Goal: Book appointment/travel/reservation

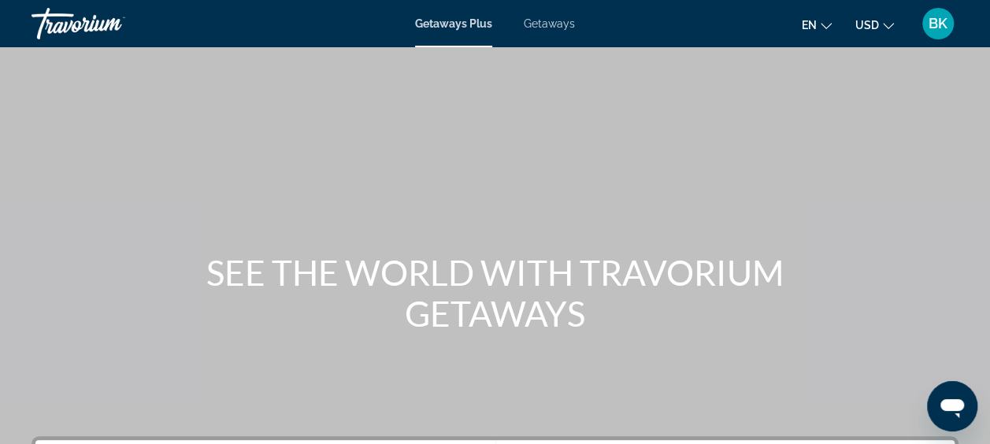
click at [552, 28] on span "Getaways" at bounding box center [549, 23] width 51 height 13
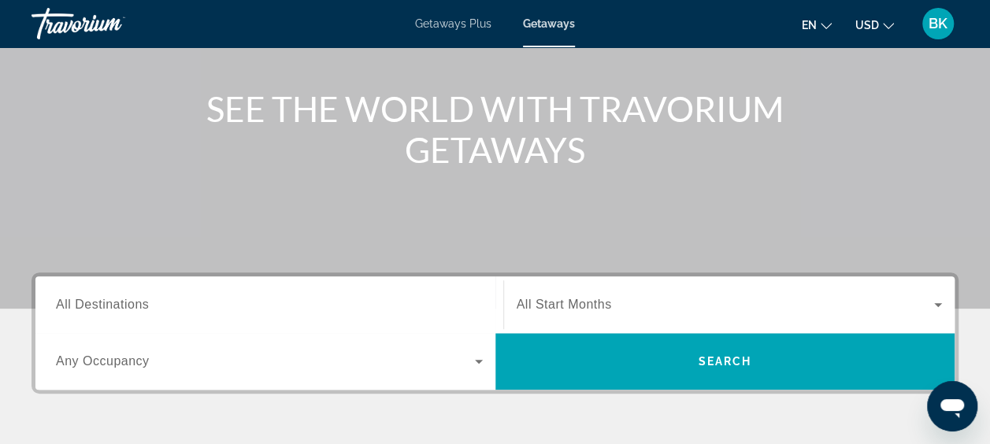
click at [176, 310] on input "Destination All Destinations" at bounding box center [269, 305] width 427 height 19
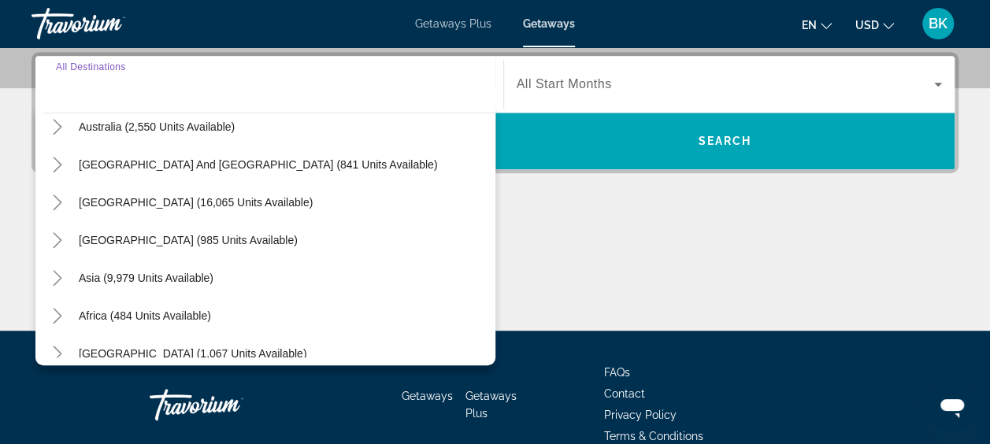
scroll to position [245, 0]
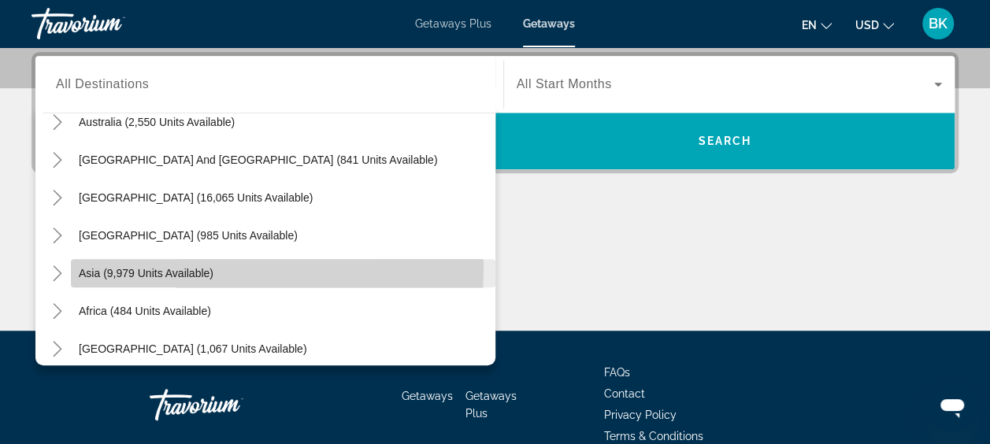
click at [129, 267] on span "Asia (9,979 units available)" at bounding box center [146, 273] width 135 height 13
type input "**********"
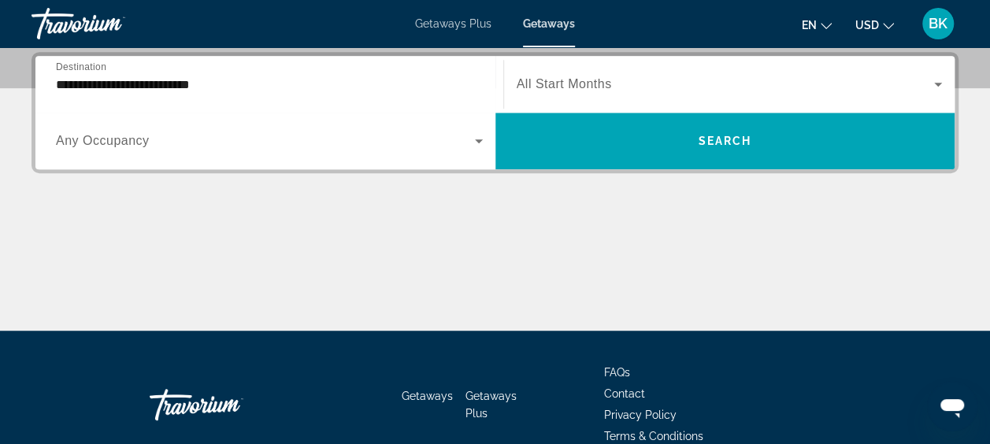
click at [610, 93] on div "Search widget" at bounding box center [730, 84] width 426 height 44
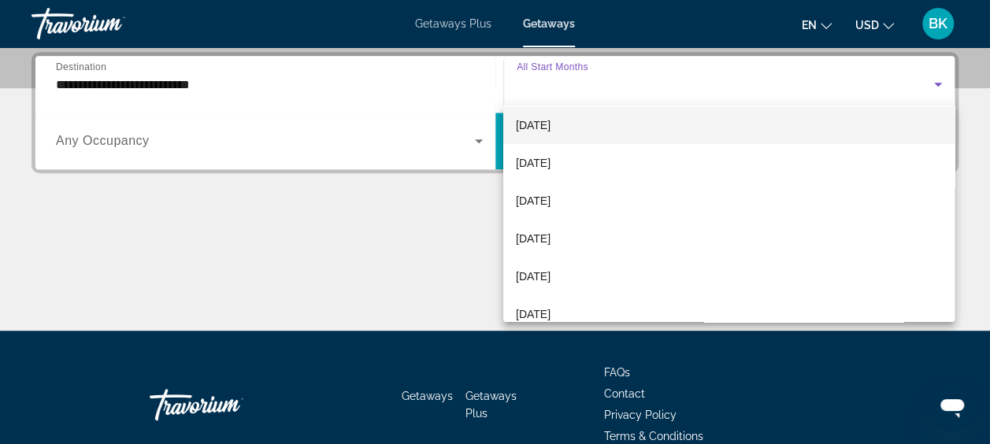
scroll to position [121, 0]
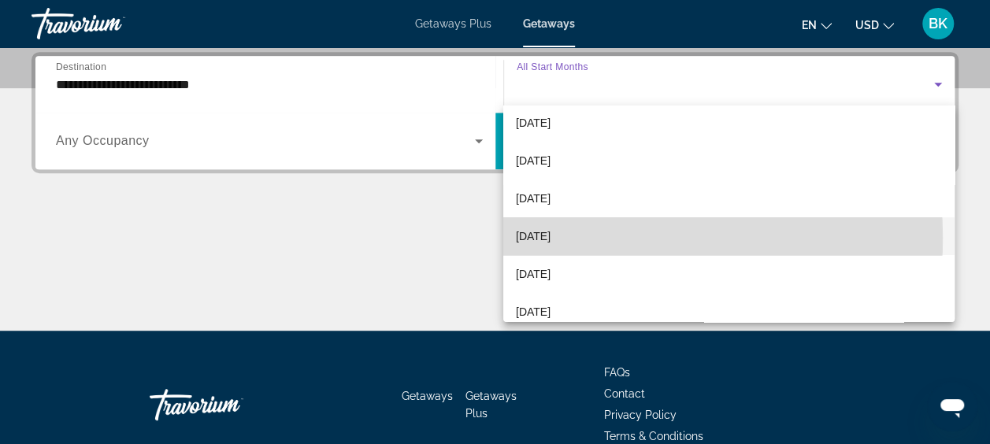
click at [551, 238] on span "[DATE]" at bounding box center [533, 236] width 35 height 19
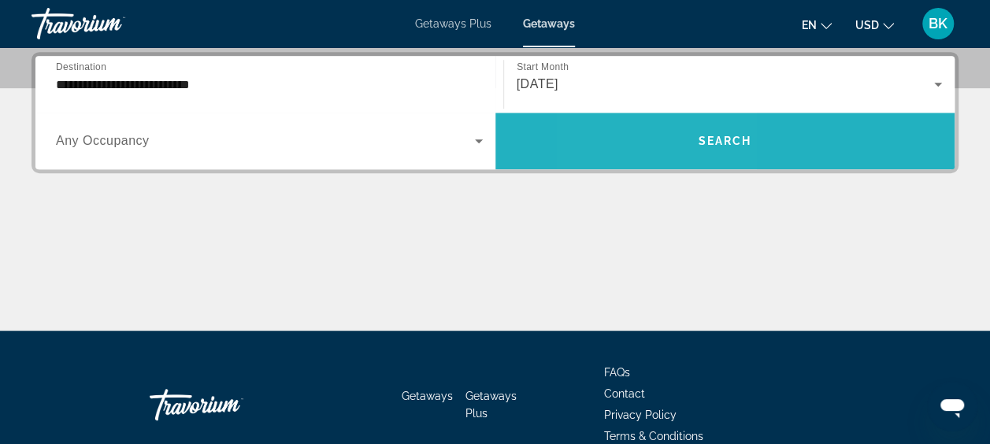
click at [656, 146] on span "Search widget" at bounding box center [726, 141] width 460 height 38
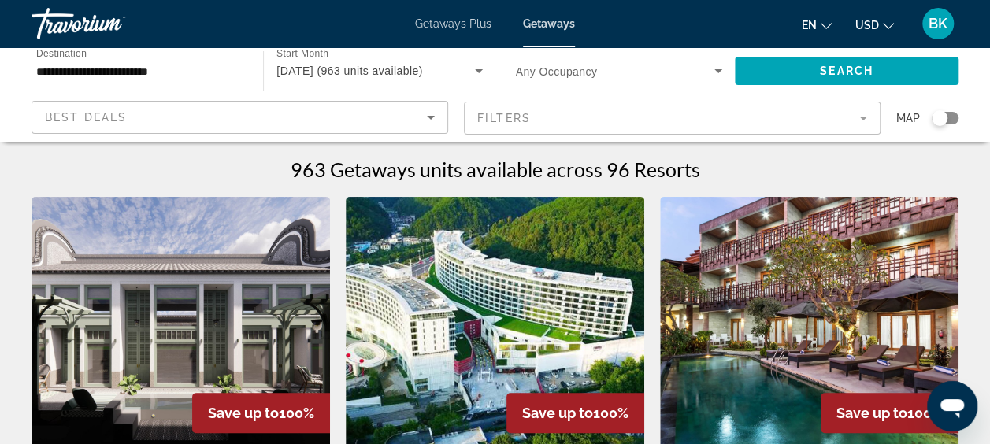
click at [615, 110] on mat-form-field "Filters" at bounding box center [672, 118] width 417 height 33
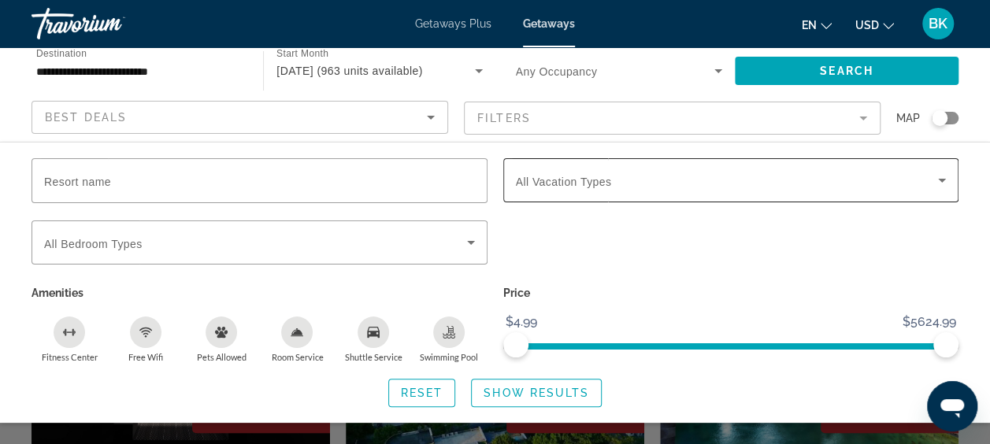
click at [568, 191] on div "Search widget" at bounding box center [731, 180] width 431 height 44
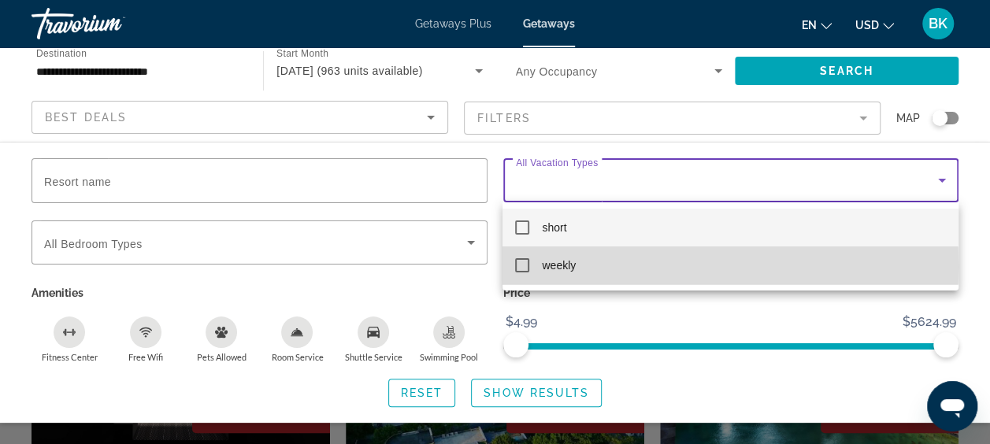
click at [522, 267] on mat-pseudo-checkbox at bounding box center [522, 265] width 14 height 14
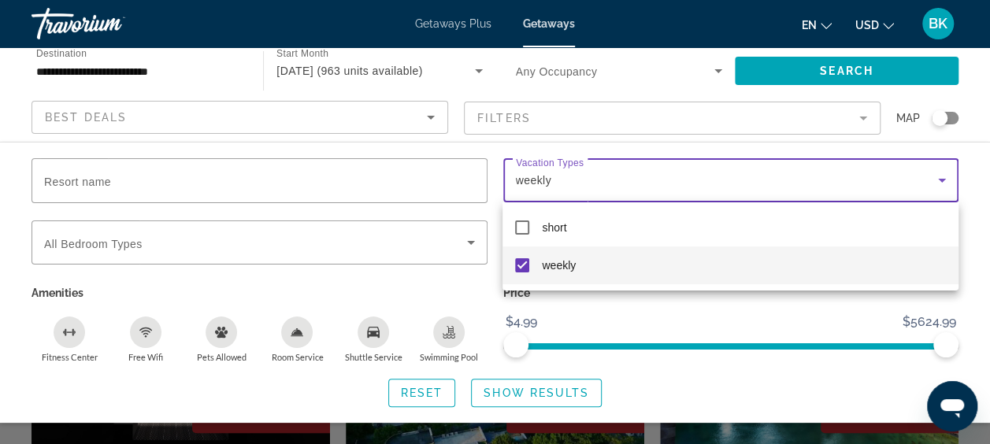
click at [535, 388] on div at bounding box center [495, 222] width 990 height 444
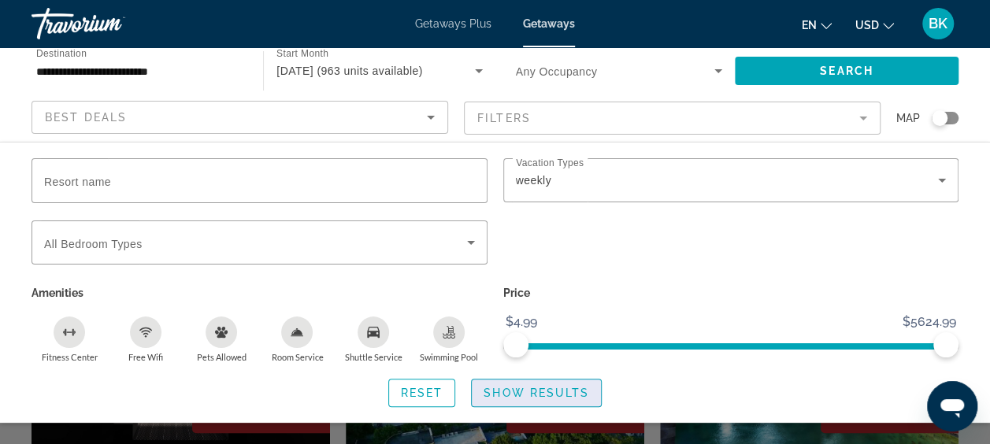
click at [532, 394] on span "Show Results" at bounding box center [537, 393] width 106 height 13
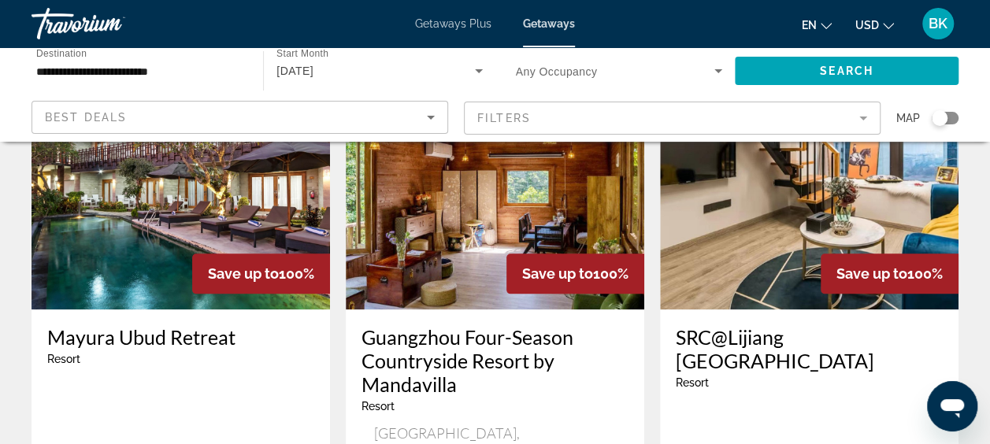
scroll to position [704, 0]
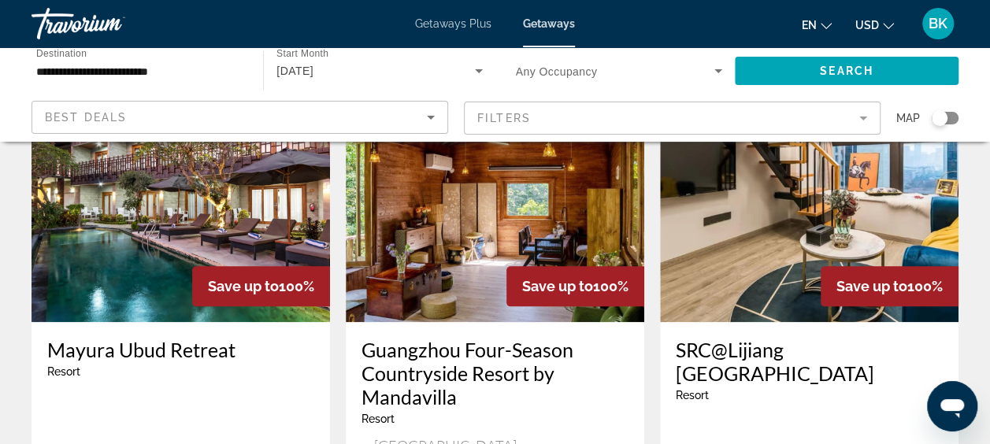
click at [165, 199] on img "Main content" at bounding box center [181, 196] width 299 height 252
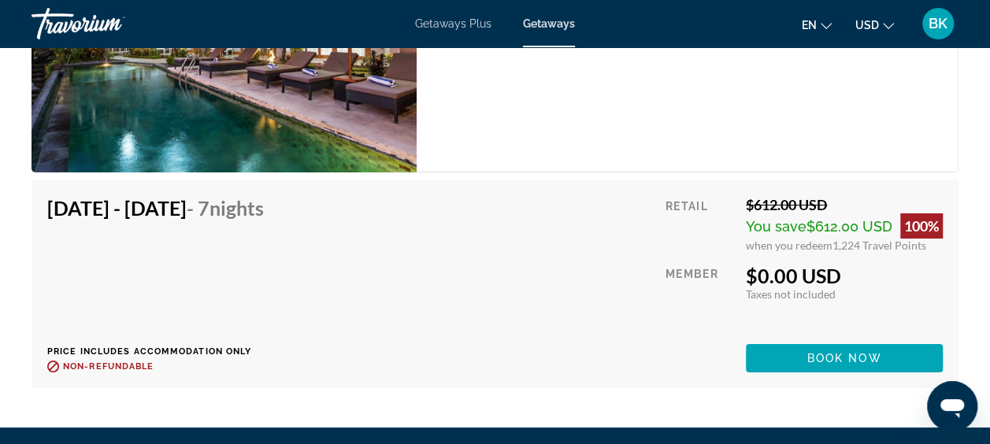
scroll to position [2849, 0]
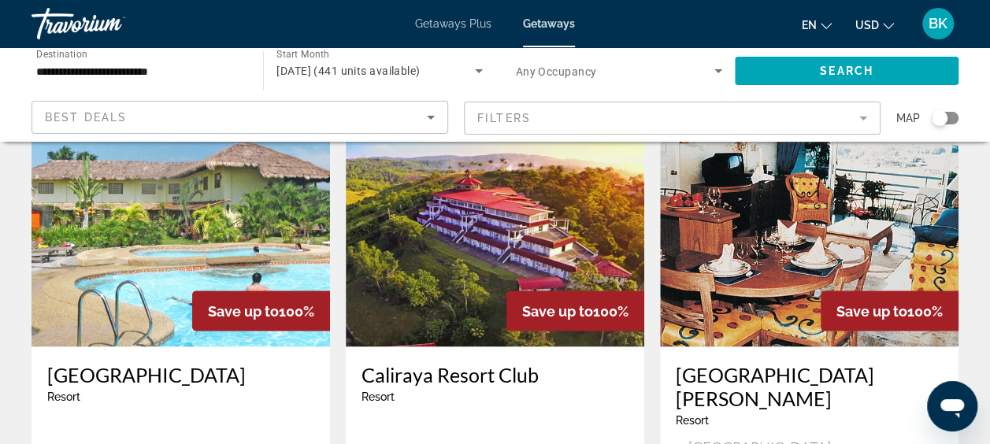
scroll to position [1295, 0]
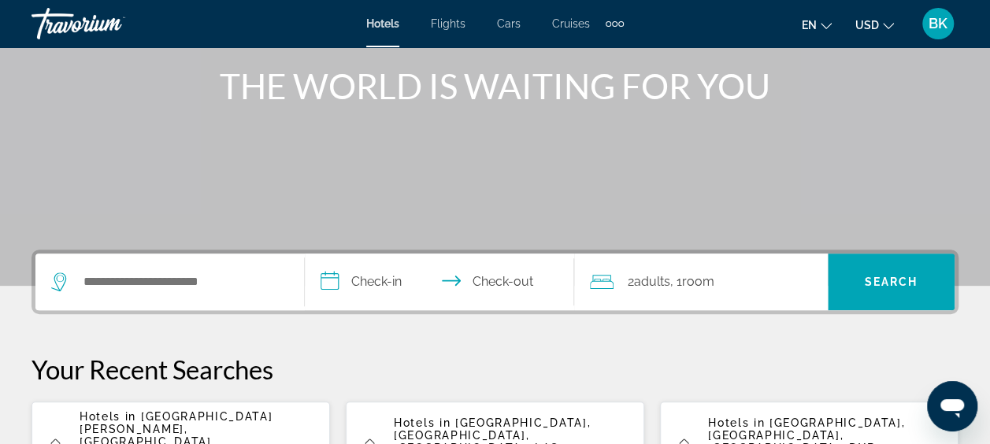
scroll to position [190, 0]
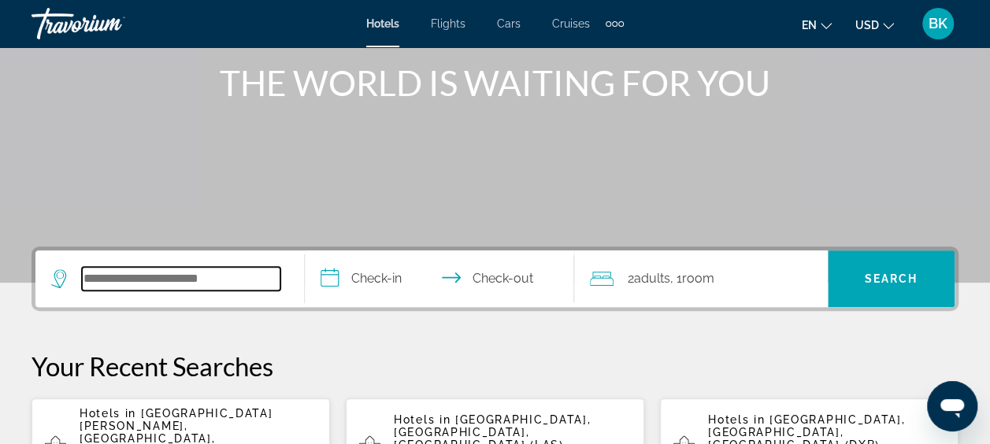
click at [165, 277] on input "Search widget" at bounding box center [181, 279] width 199 height 24
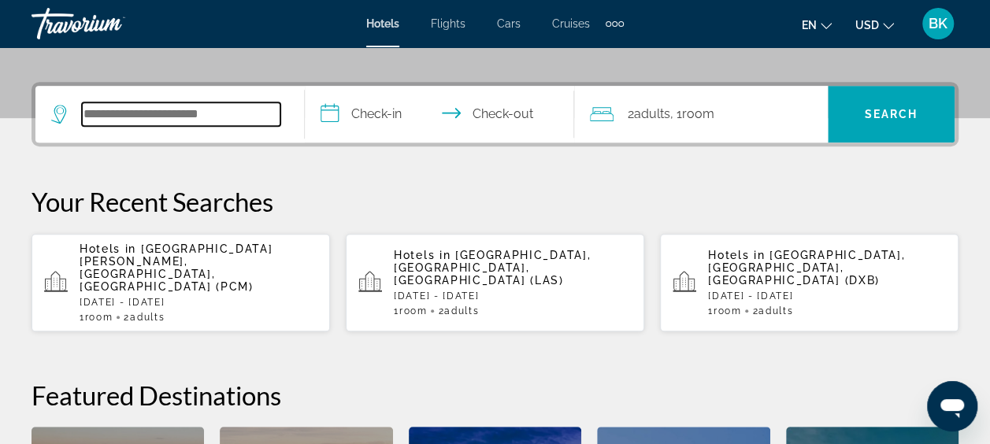
scroll to position [384, 0]
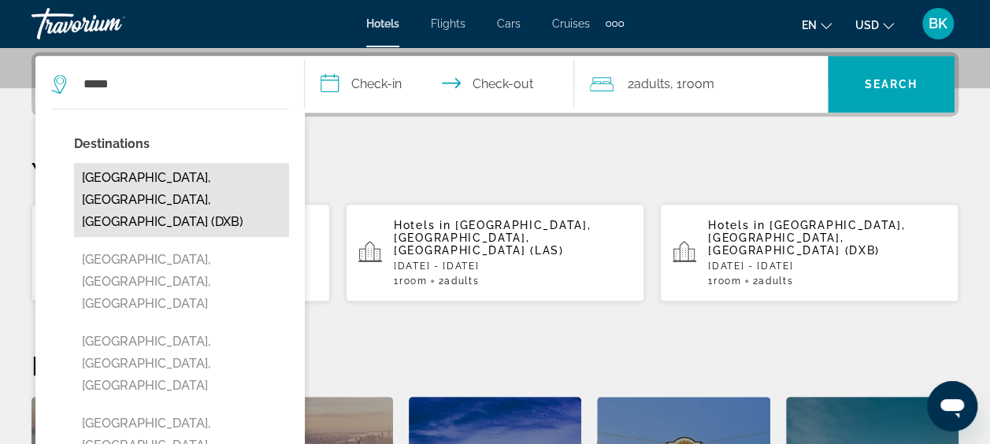
click at [156, 184] on button "Dubai, Dubai Emirate, United Arab Emirates (DXB)" at bounding box center [181, 200] width 215 height 74
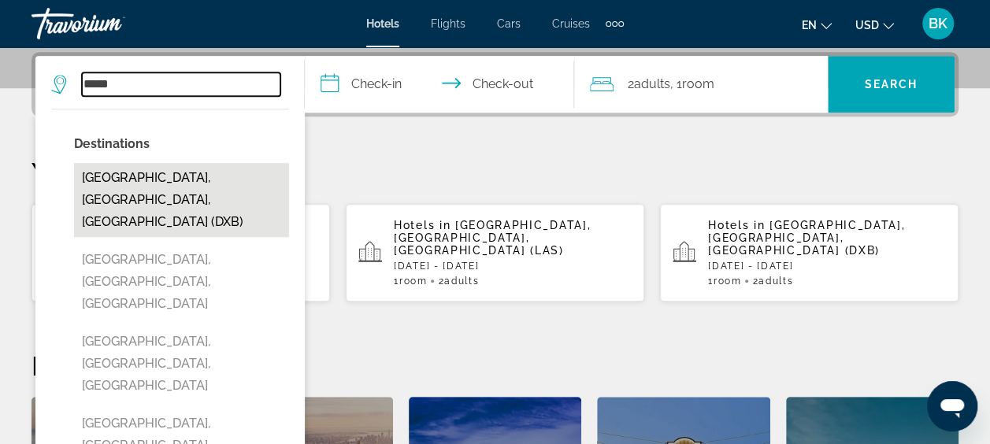
type input "**********"
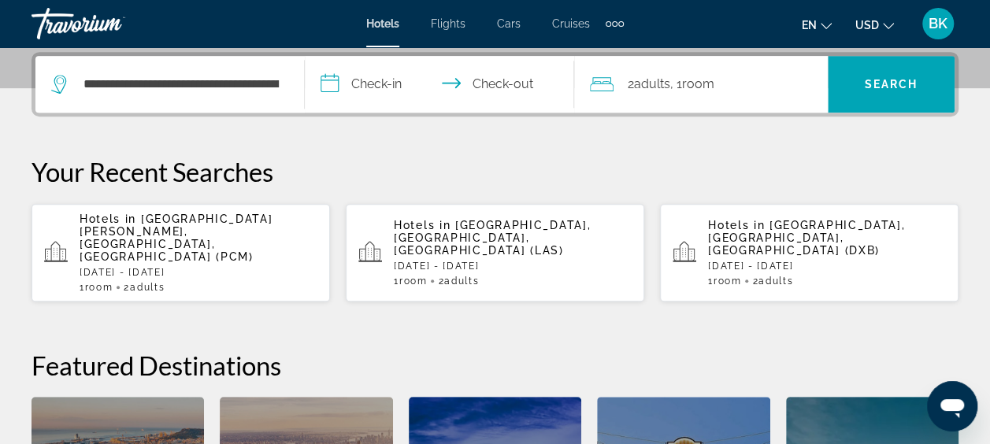
click at [381, 85] on input "**********" at bounding box center [443, 86] width 276 height 61
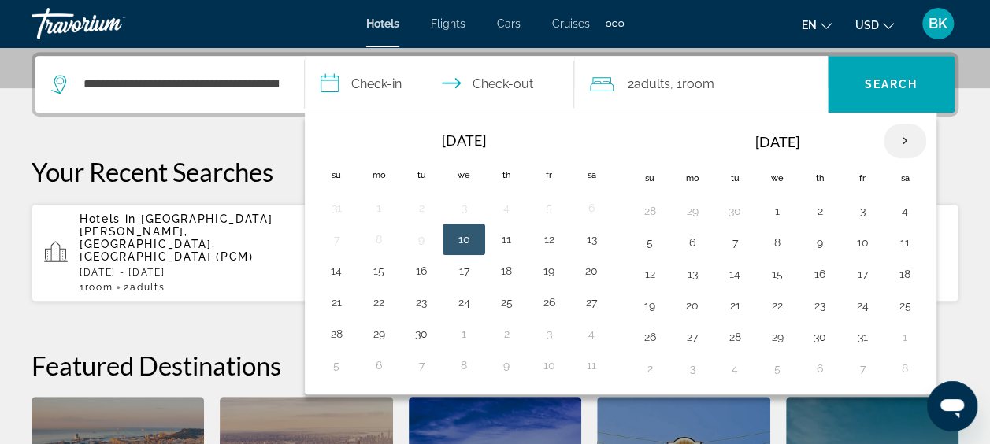
click at [897, 142] on th "Next month" at bounding box center [905, 141] width 43 height 35
click at [906, 137] on th "Next month" at bounding box center [905, 141] width 43 height 35
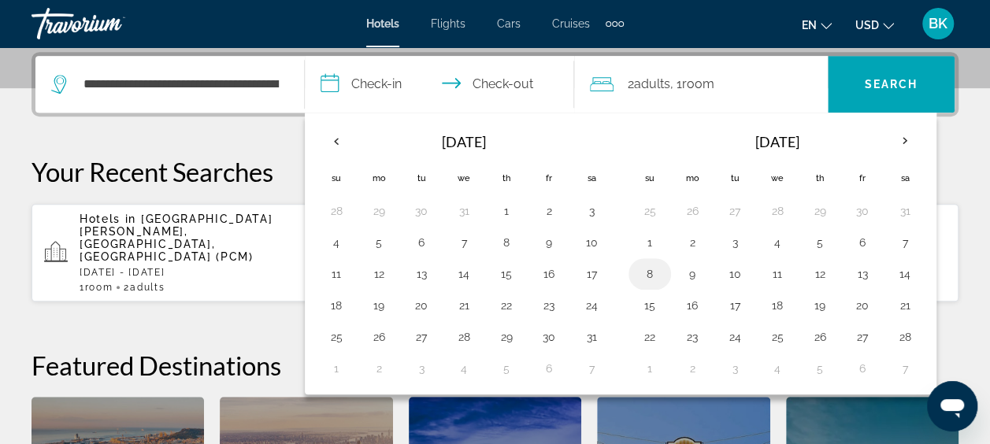
click at [649, 269] on button "8" at bounding box center [649, 274] width 25 height 22
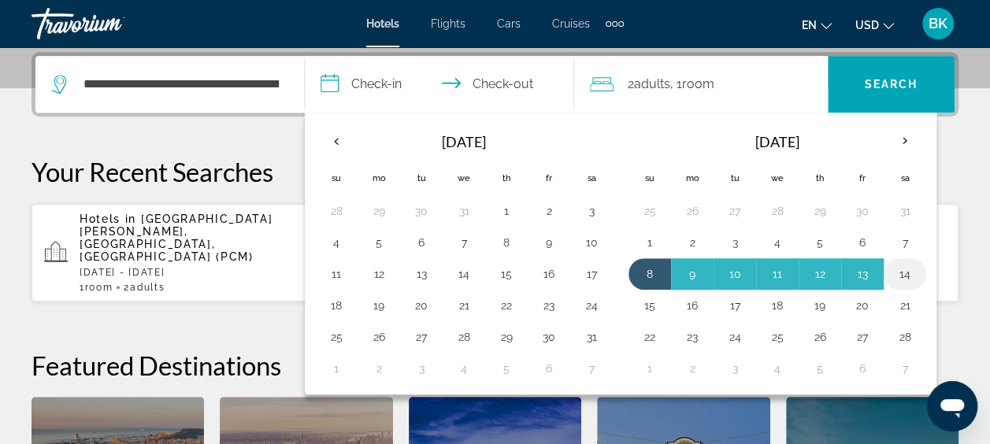
click at [893, 269] on button "14" at bounding box center [905, 274] width 25 height 22
type input "**********"
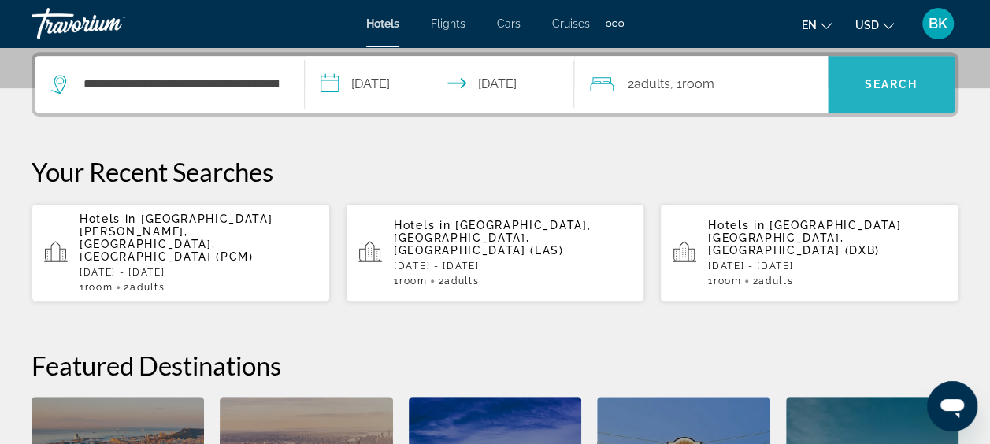
click at [889, 85] on span "Search" at bounding box center [892, 84] width 54 height 13
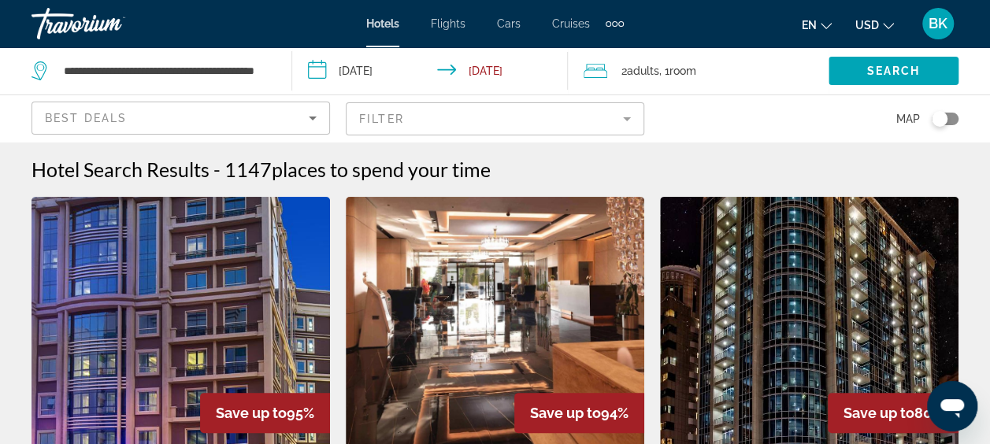
click at [549, 129] on mat-form-field "Filter" at bounding box center [495, 118] width 299 height 33
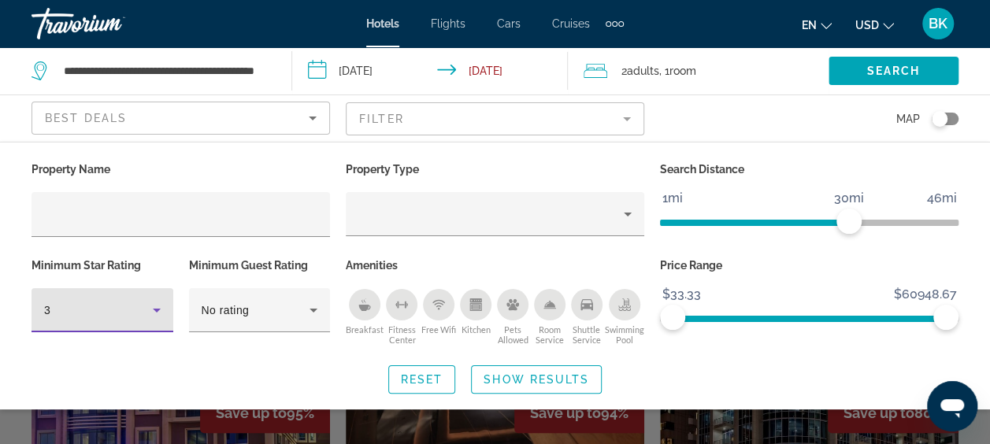
click at [123, 313] on div "3" at bounding box center [98, 310] width 109 height 19
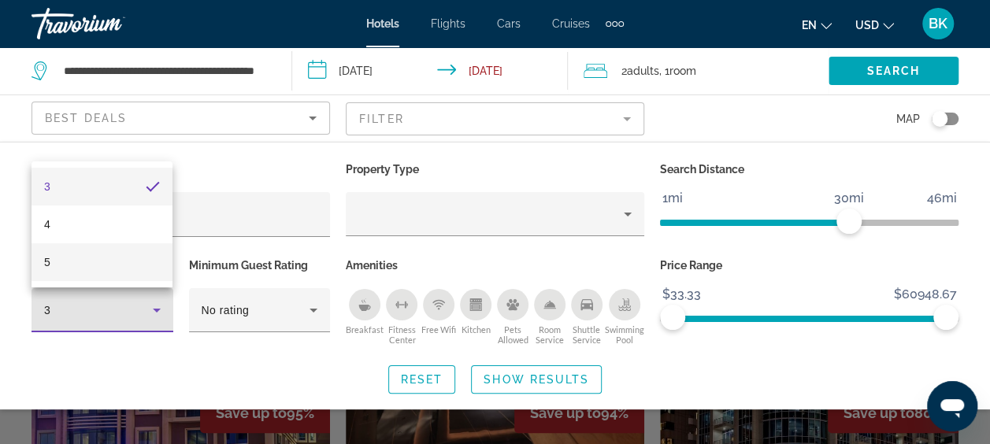
click at [121, 263] on mat-option "5" at bounding box center [102, 262] width 141 height 38
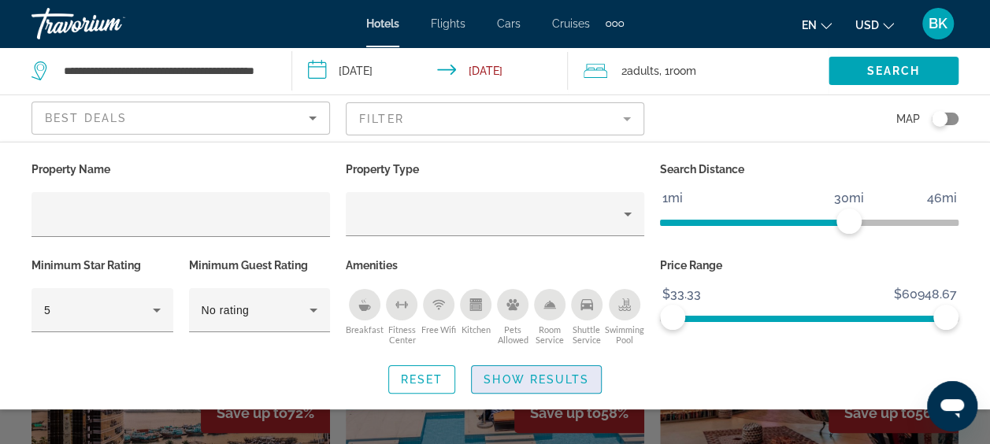
click at [525, 373] on span "Show Results" at bounding box center [537, 379] width 106 height 13
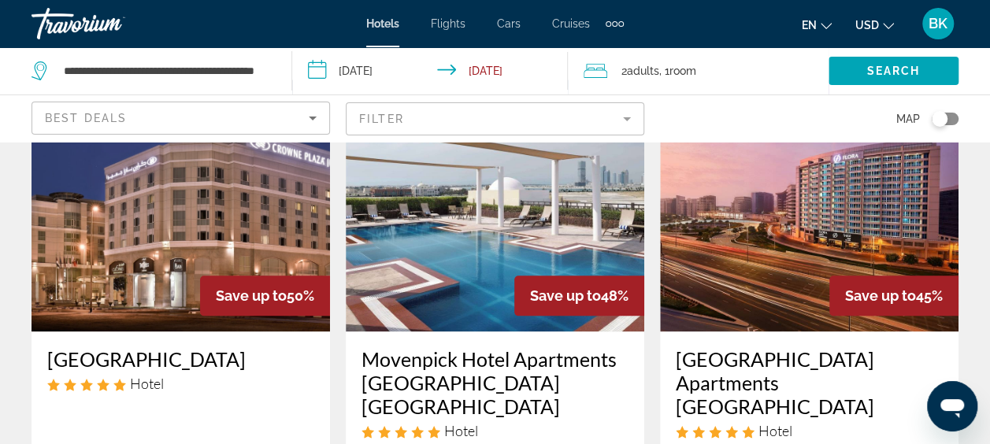
scroll to position [746, 0]
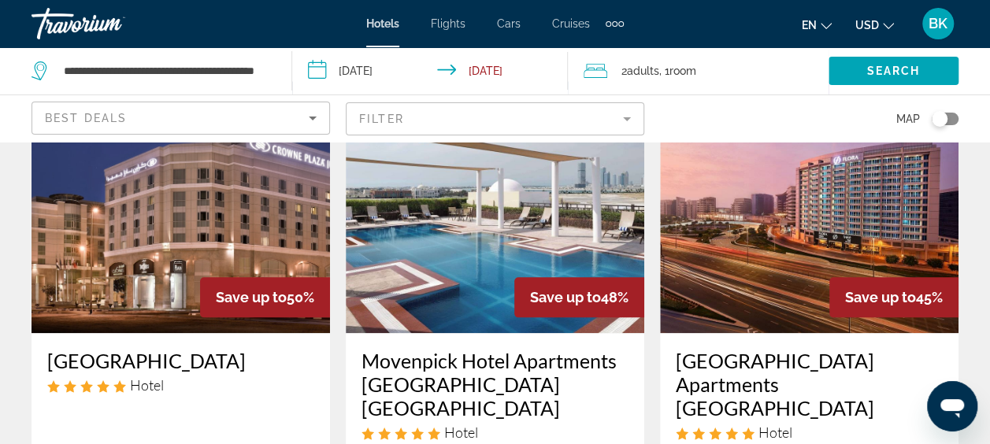
click at [435, 273] on img "Main content" at bounding box center [495, 207] width 299 height 252
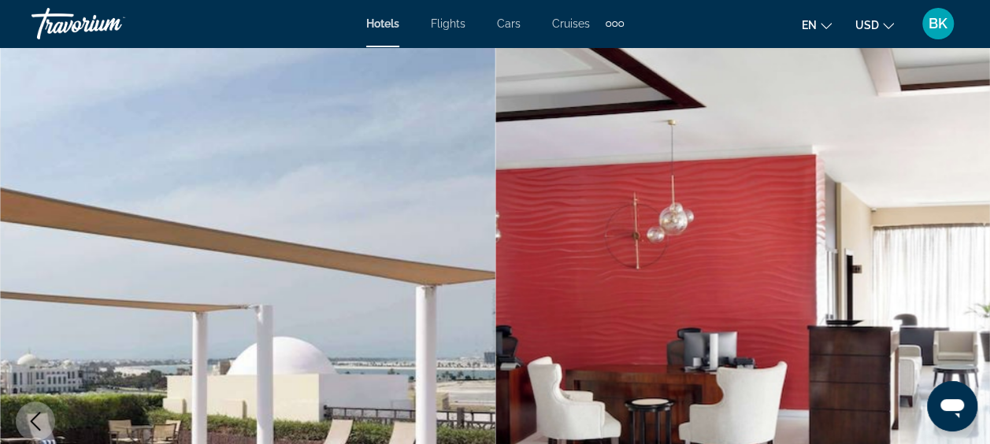
click at [618, 26] on div "Extra navigation items" at bounding box center [615, 24] width 18 height 24
click at [607, 50] on span "Activities" at bounding box center [589, 52] width 46 height 13
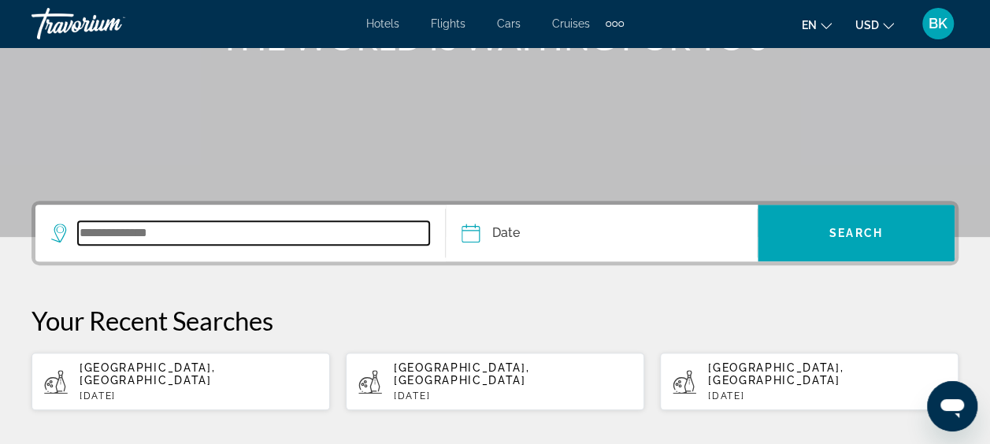
click at [152, 226] on input "Search widget" at bounding box center [253, 233] width 351 height 24
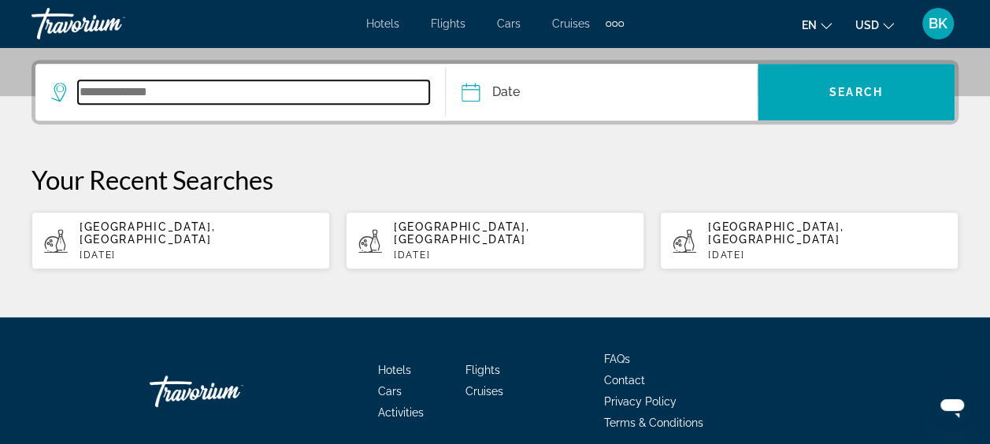
scroll to position [384, 0]
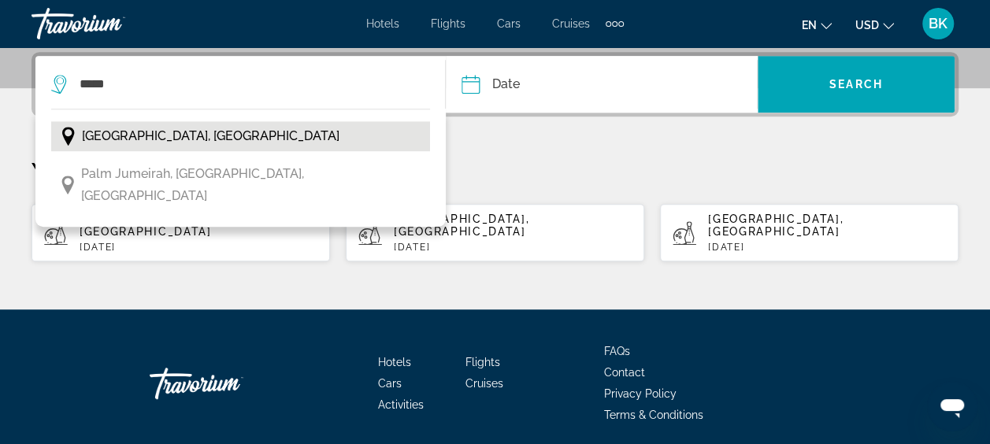
click at [158, 137] on span "Dubai, United Arab Emirates" at bounding box center [211, 136] width 258 height 22
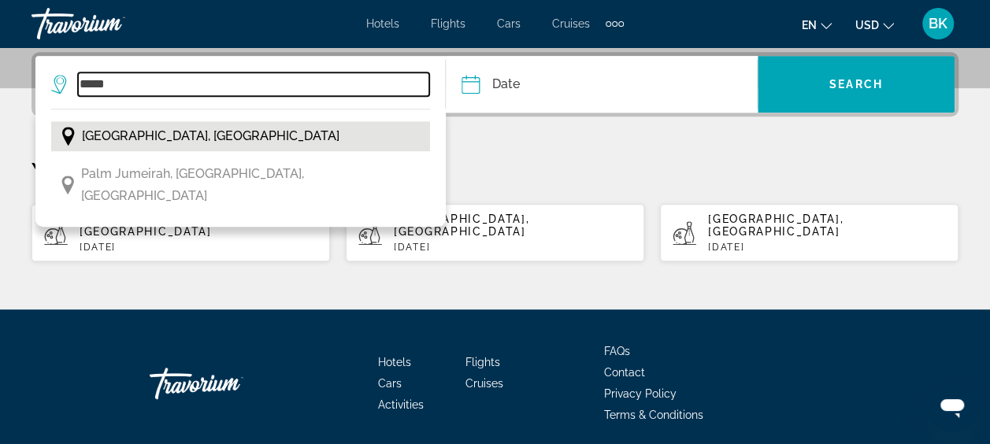
type input "**********"
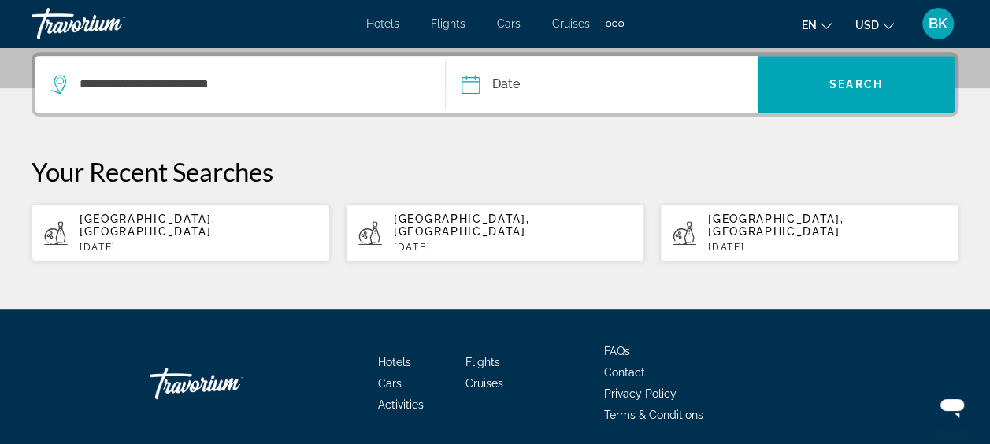
click at [562, 92] on input "Date" at bounding box center [535, 86] width 154 height 61
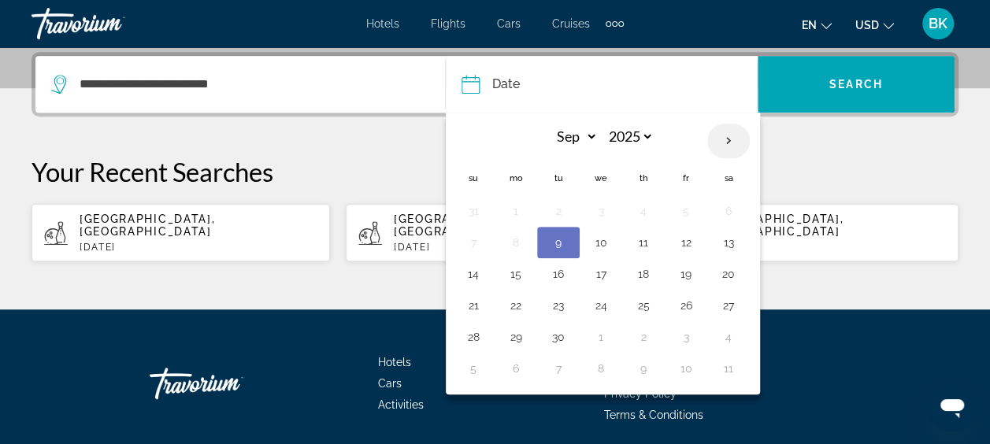
click at [718, 146] on th "Next month" at bounding box center [728, 141] width 43 height 35
select select "*"
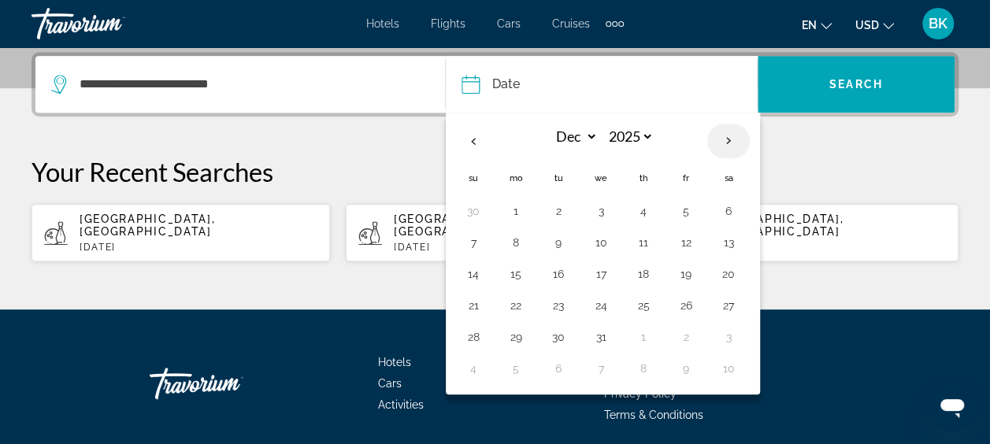
select select "****"
click at [718, 146] on th "Next month" at bounding box center [728, 141] width 43 height 35
select select "*"
click at [471, 270] on button "8" at bounding box center [473, 274] width 25 height 22
type input "**********"
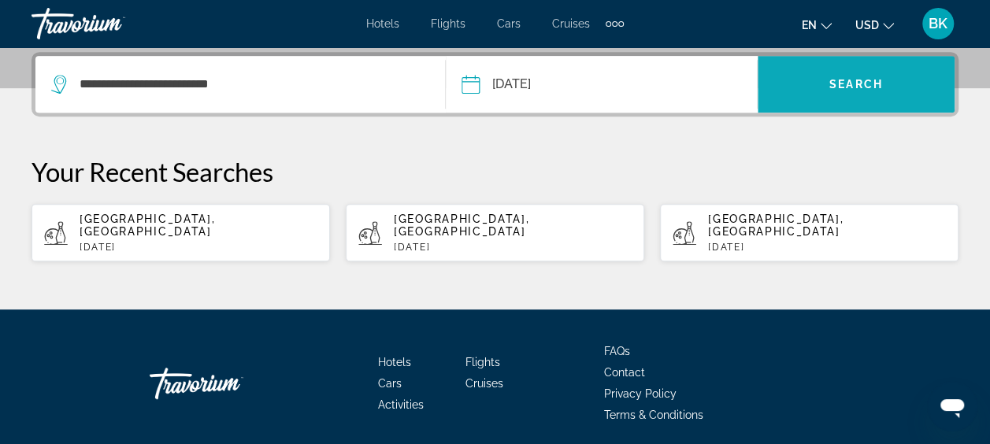
click at [844, 106] on span "Search widget" at bounding box center [856, 84] width 197 height 57
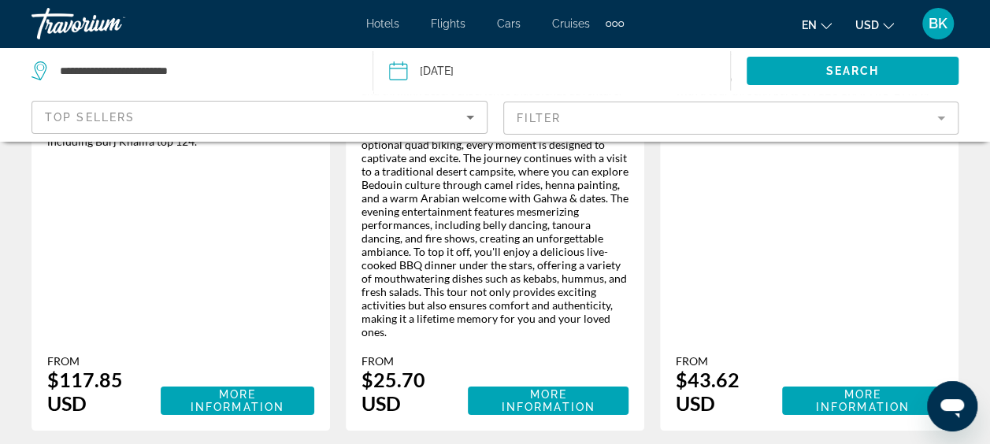
scroll to position [2847, 0]
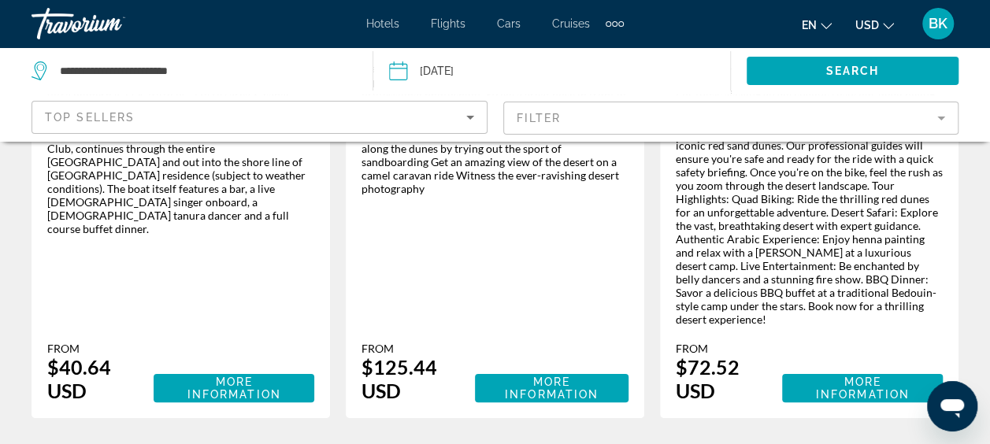
scroll to position [2988, 0]
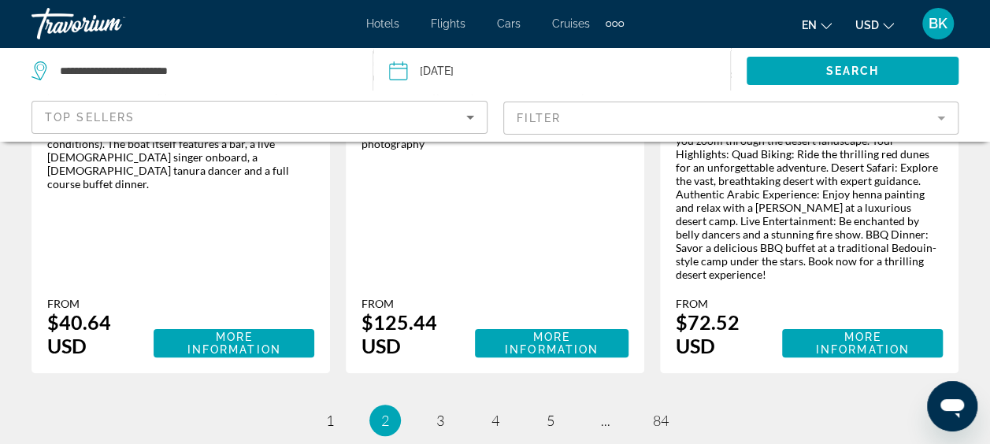
click at [444, 24] on span "Flights" at bounding box center [448, 23] width 35 height 13
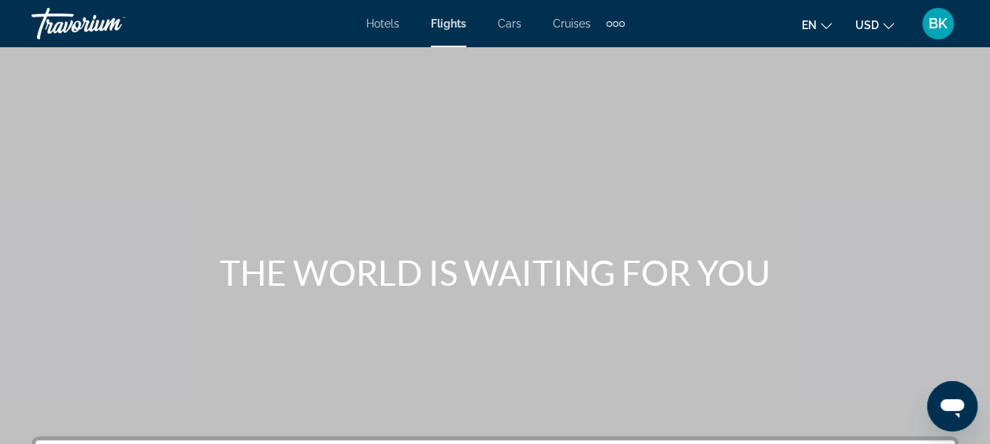
click at [513, 22] on span "Cars" at bounding box center [510, 23] width 24 height 13
